Goal: Information Seeking & Learning: Learn about a topic

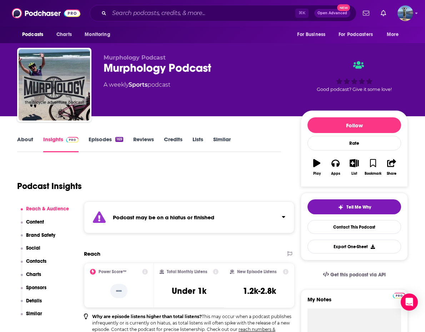
click at [27, 136] on link "About" at bounding box center [25, 144] width 16 height 16
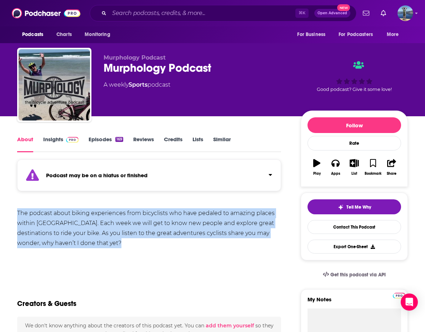
drag, startPoint x: 15, startPoint y: 213, endPoint x: 153, endPoint y: 244, distance: 141.3
copy div "The podcast about biking experiences from bicyclists who have pedaled to amazin…"
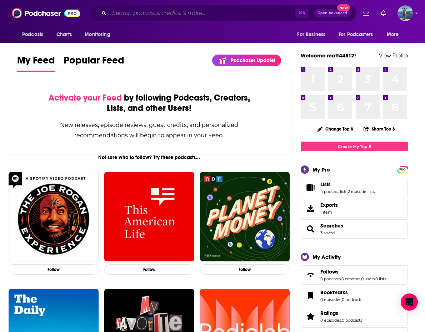
click at [164, 15] on input "Search podcasts, credits, & more..." at bounding box center [202, 12] width 186 height 11
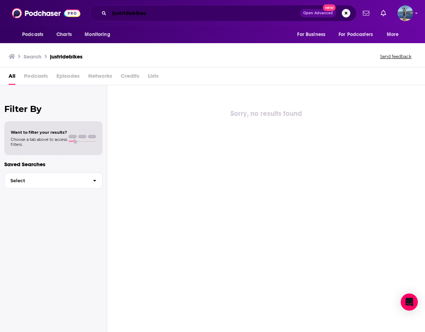
click at [122, 15] on input "justridebikes" at bounding box center [204, 12] width 191 height 11
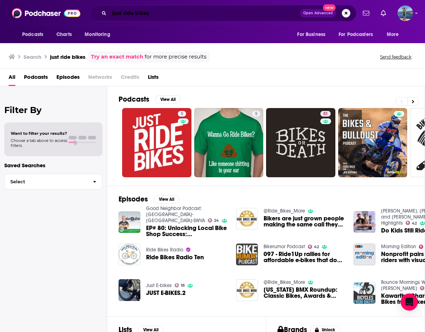
click at [129, 16] on input "just ride bikes" at bounding box center [204, 12] width 191 height 11
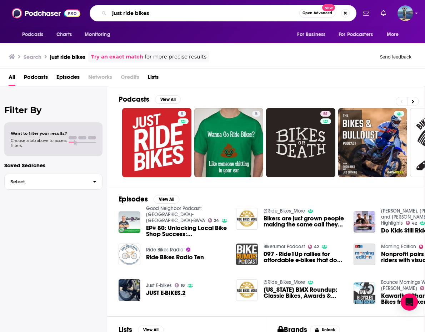
click at [129, 16] on input "just ride bikes" at bounding box center [204, 12] width 190 height 11
type input "justgobike"
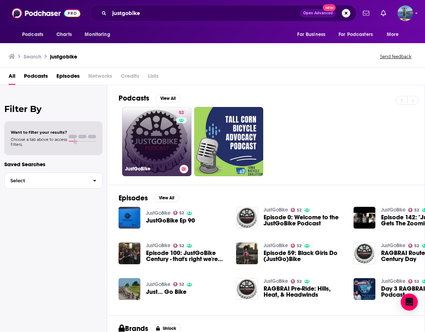
click at [155, 129] on link "52 JustGoBike" at bounding box center [156, 141] width 69 height 69
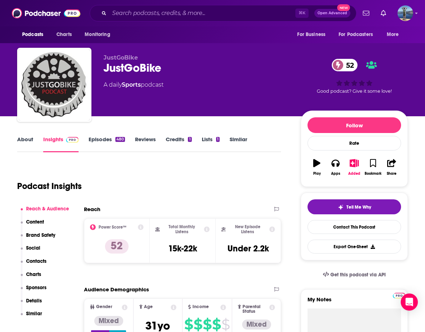
click at [107, 136] on link "Episodes 480" at bounding box center [107, 144] width 36 height 16
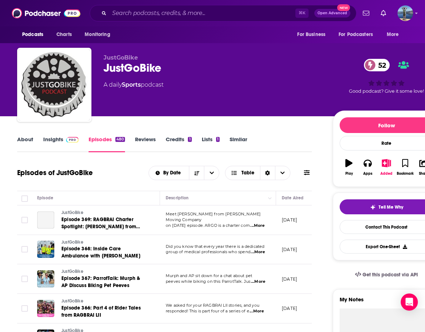
click at [54, 140] on link "Insights" at bounding box center [60, 144] width 35 height 16
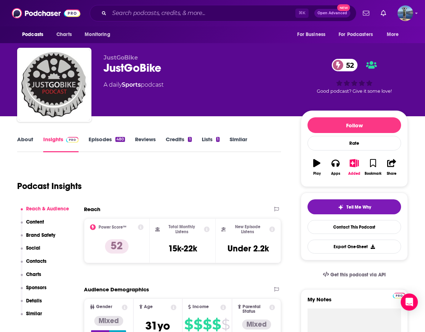
click at [28, 141] on link "About" at bounding box center [25, 144] width 16 height 16
